Goal: Task Accomplishment & Management: Complete application form

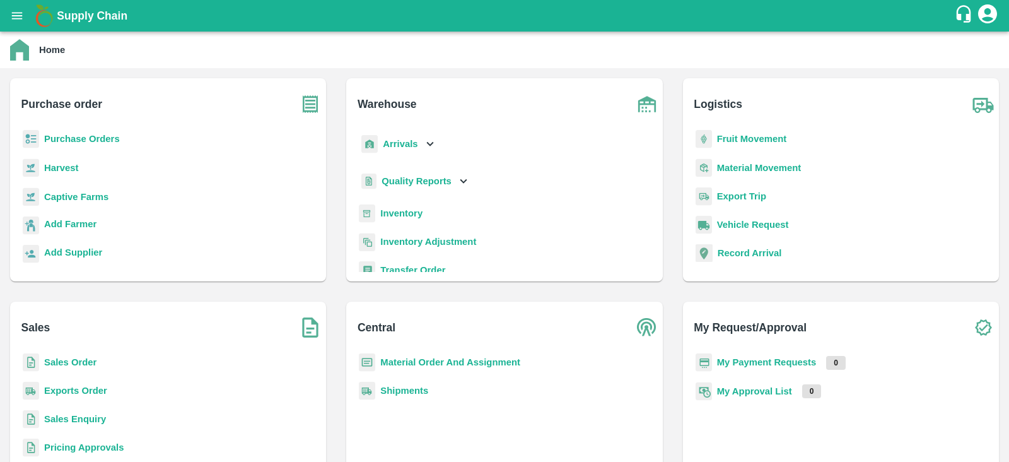
click at [743, 362] on b "My Payment Requests" at bounding box center [767, 362] width 100 height 10
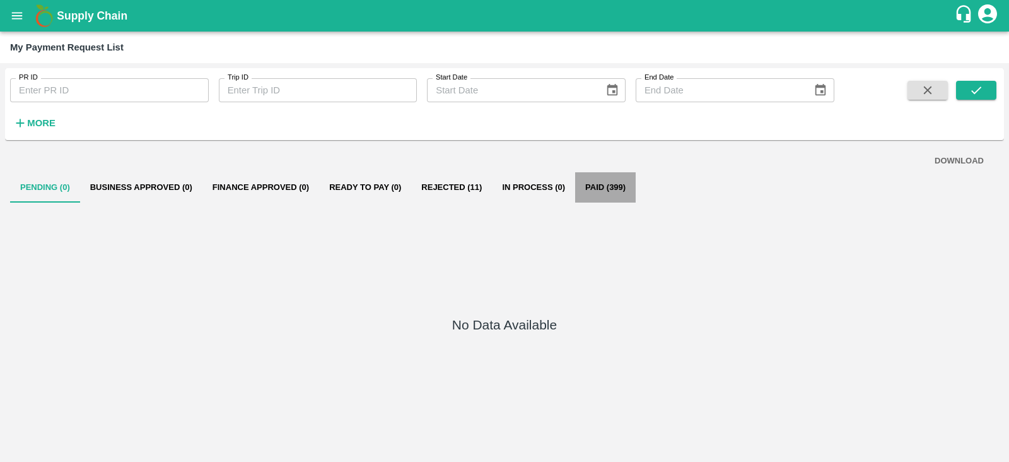
click at [604, 182] on button "Paid (399)" at bounding box center [605, 187] width 61 height 30
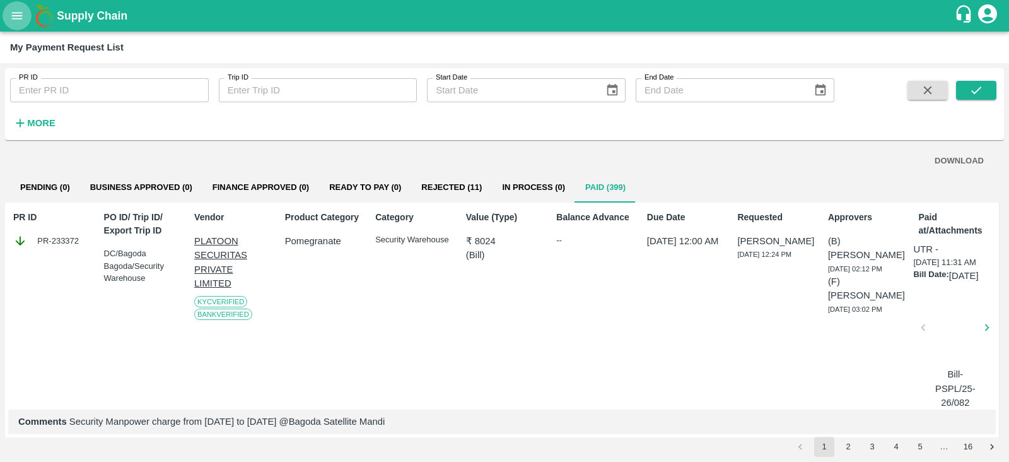
click at [13, 26] on button "open drawer" at bounding box center [17, 15] width 29 height 29
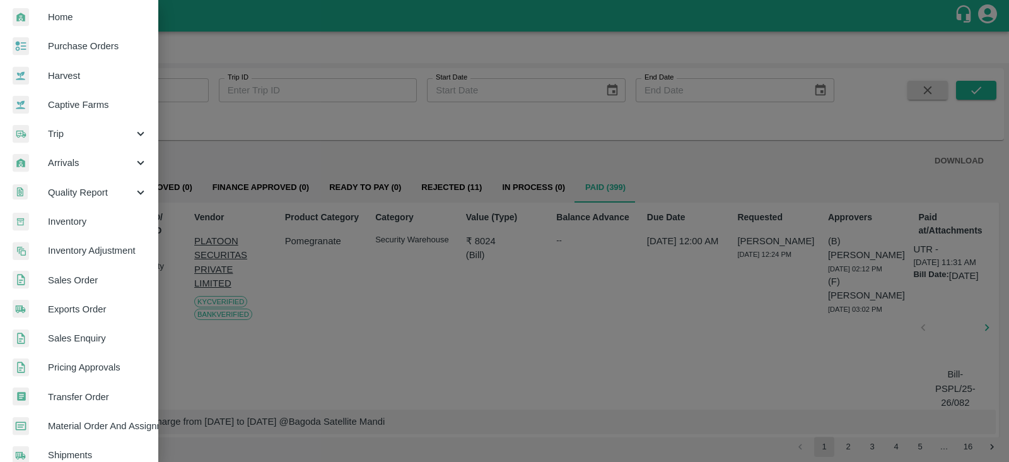
scroll to position [27, 0]
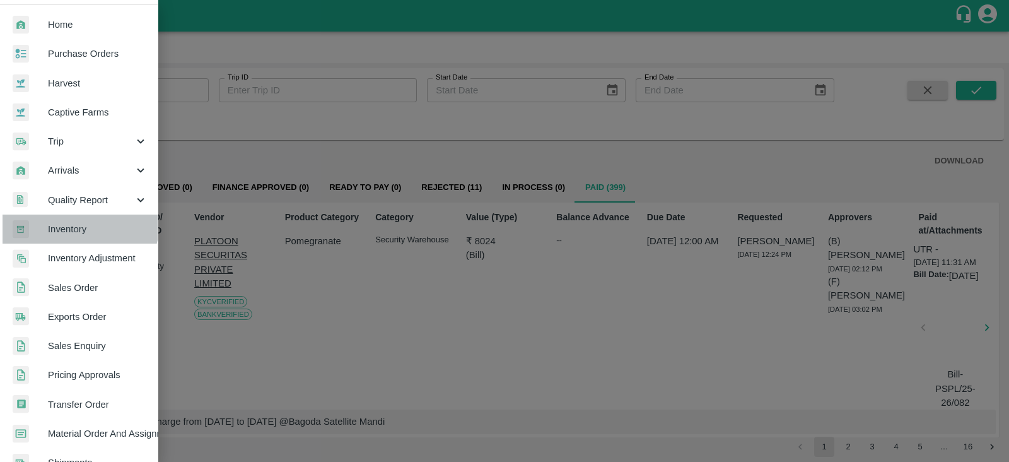
click at [75, 222] on span "Inventory" at bounding box center [98, 229] width 100 height 14
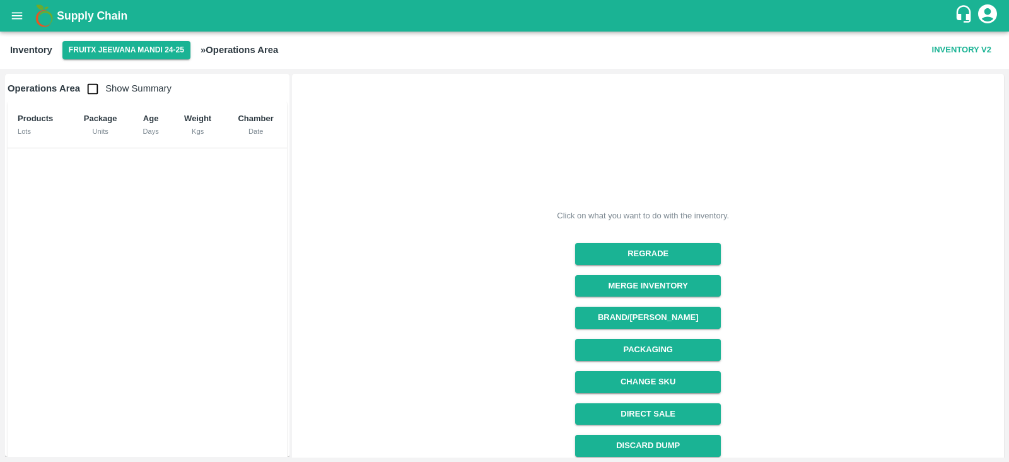
scroll to position [134, 0]
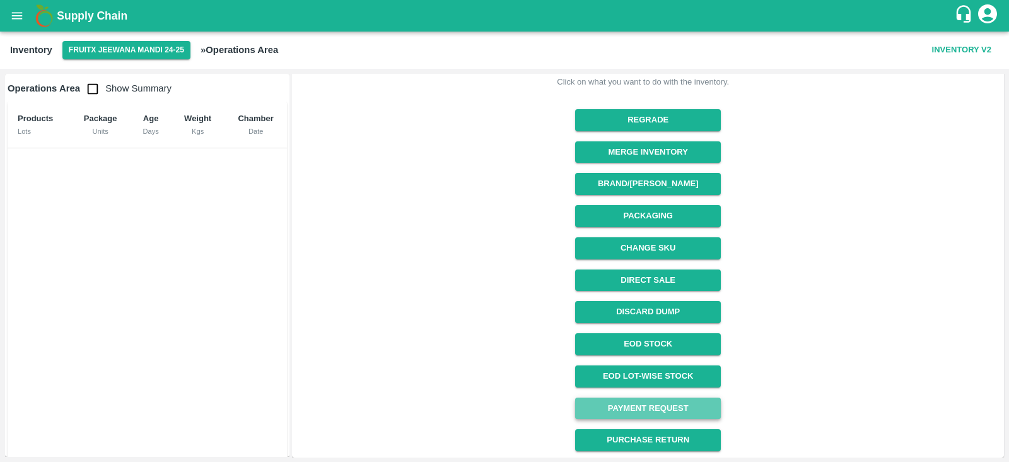
click at [686, 405] on link "Payment Request" at bounding box center [648, 408] width 146 height 22
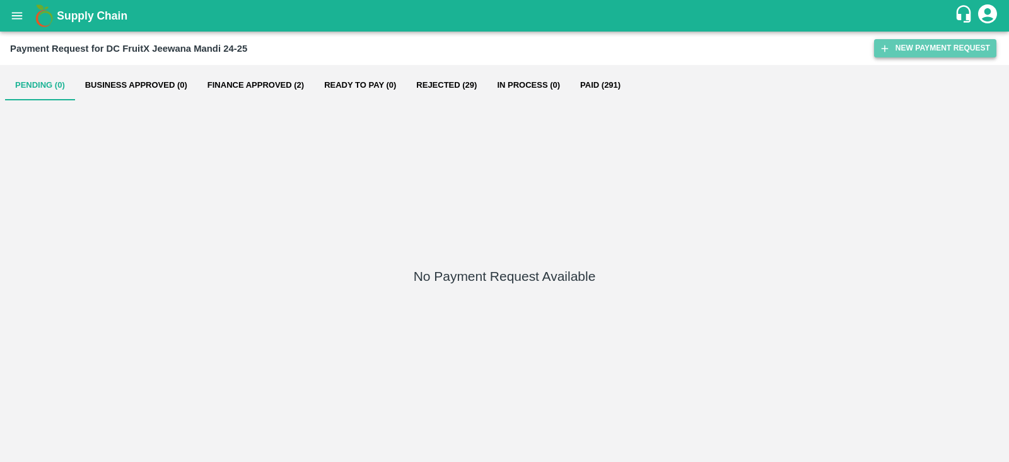
click at [896, 48] on button "New Payment Request" at bounding box center [935, 48] width 122 height 18
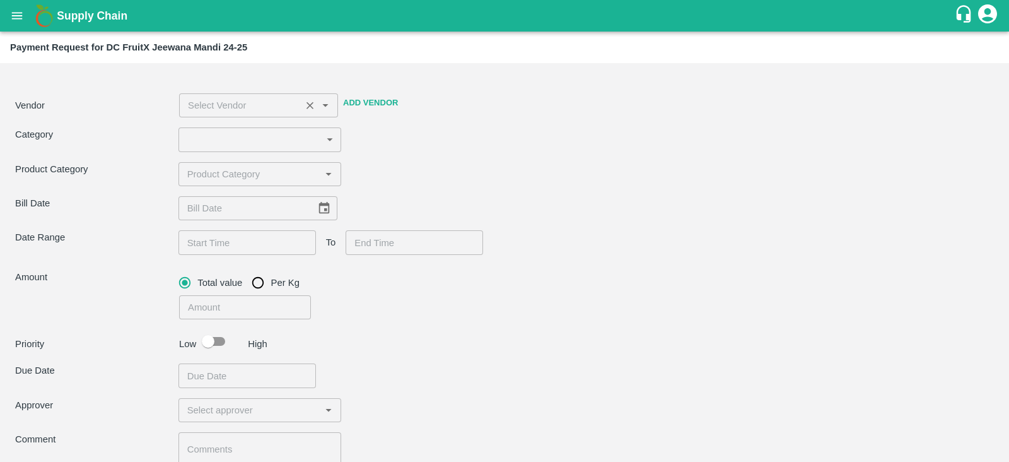
click at [261, 114] on div "​" at bounding box center [258, 105] width 159 height 24
click at [360, 104] on button "Add Vendor" at bounding box center [370, 103] width 65 height 22
